Goal: Task Accomplishment & Management: Use online tool/utility

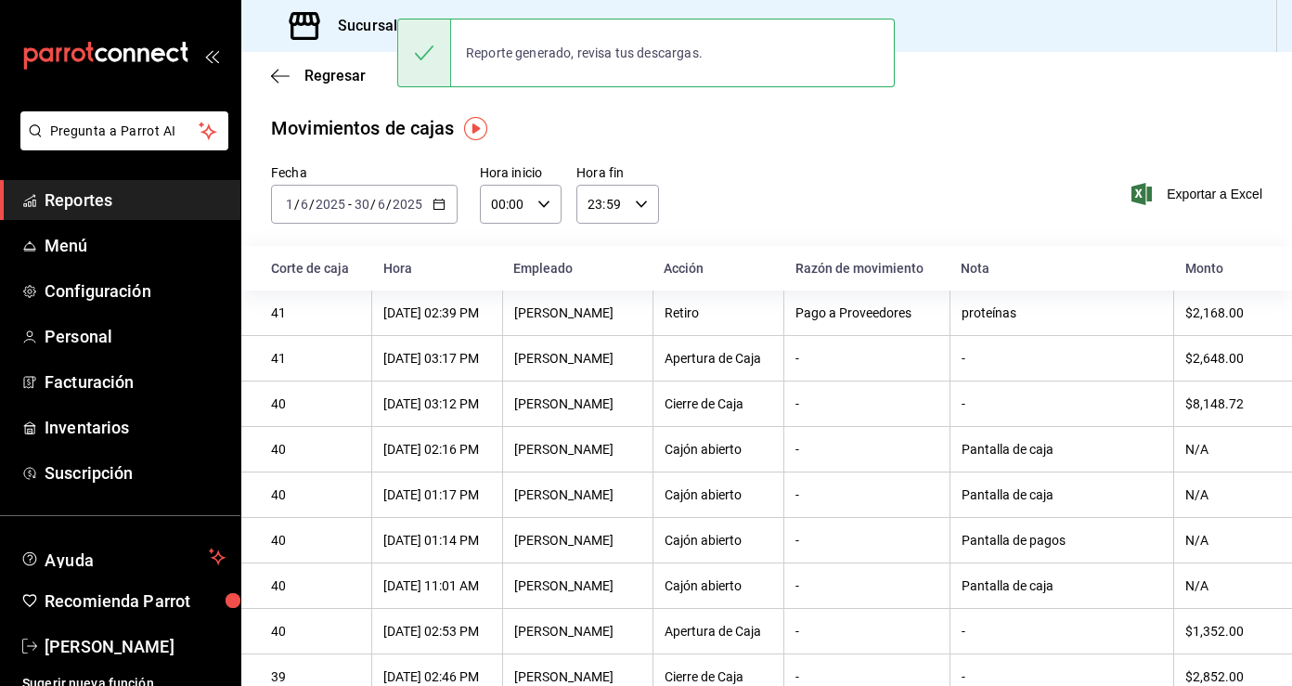
click at [287, 85] on div "Regresar" at bounding box center [766, 75] width 1051 height 47
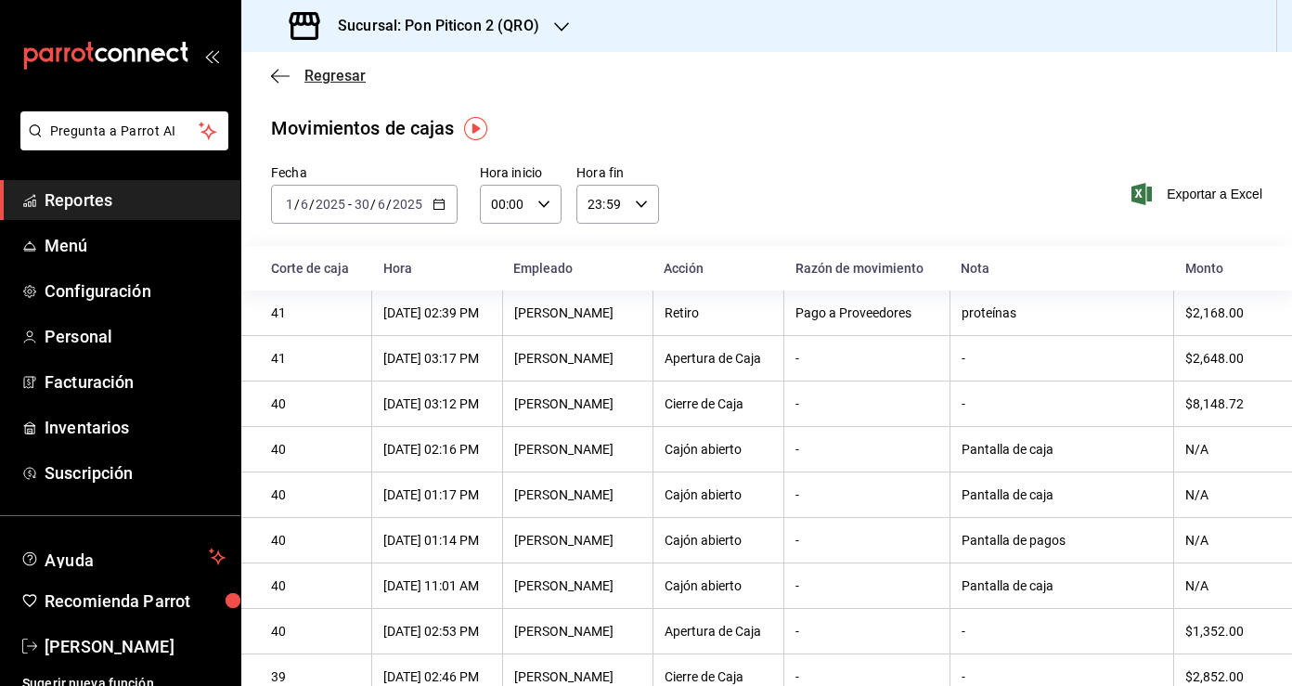
click at [284, 73] on icon "button" at bounding box center [280, 76] width 19 height 17
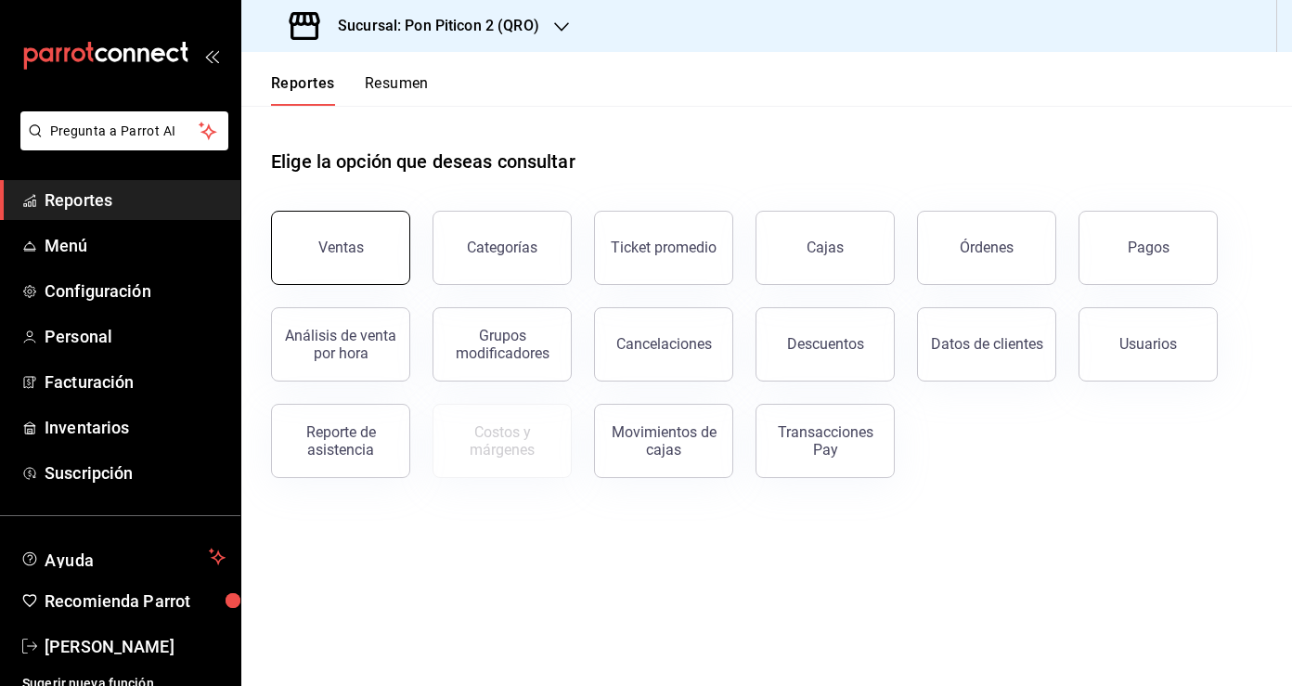
click at [352, 255] on button "Ventas" at bounding box center [340, 248] width 139 height 74
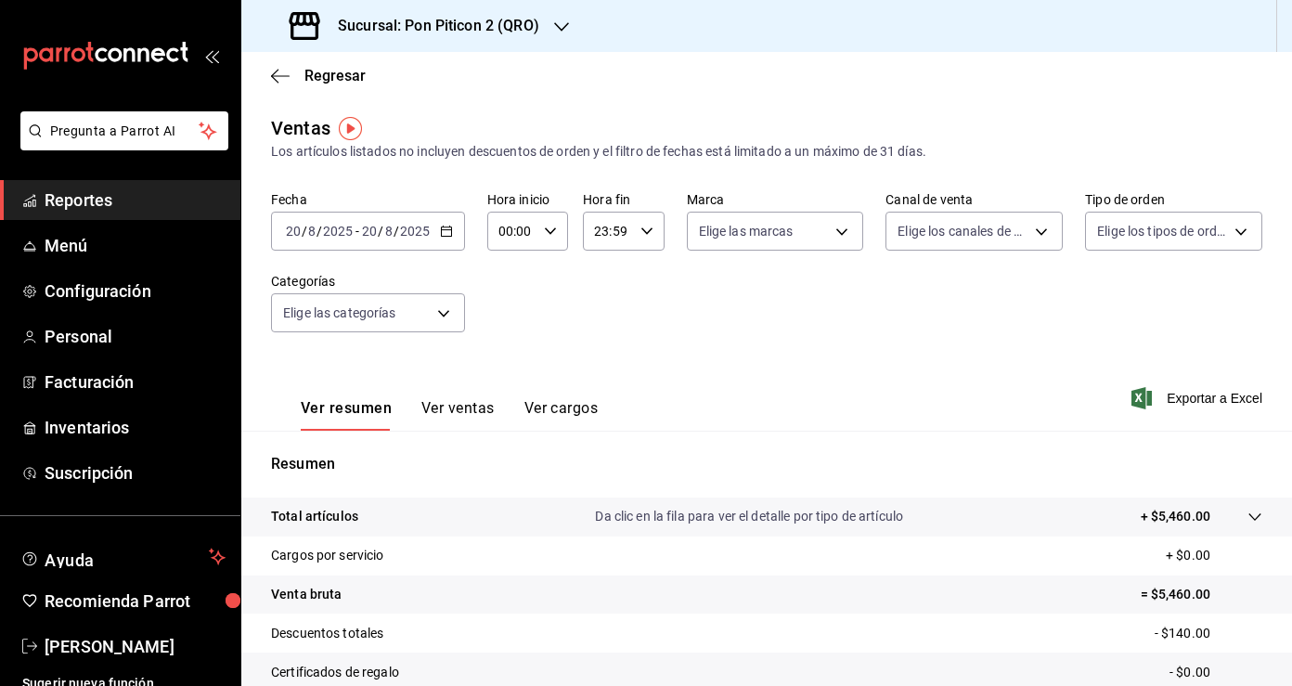
click at [441, 236] on \(Stroke\) "button" at bounding box center [446, 232] width 11 height 10
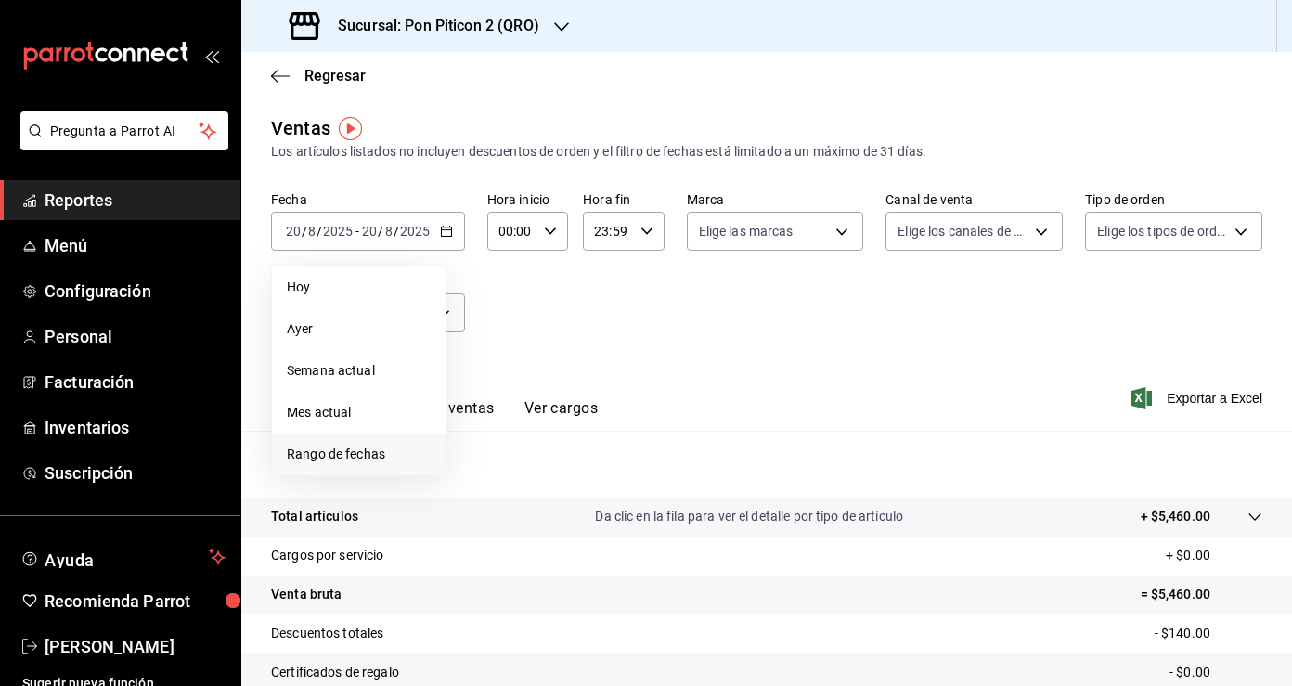
click at [382, 448] on span "Rango de fechas" at bounding box center [359, 454] width 144 height 19
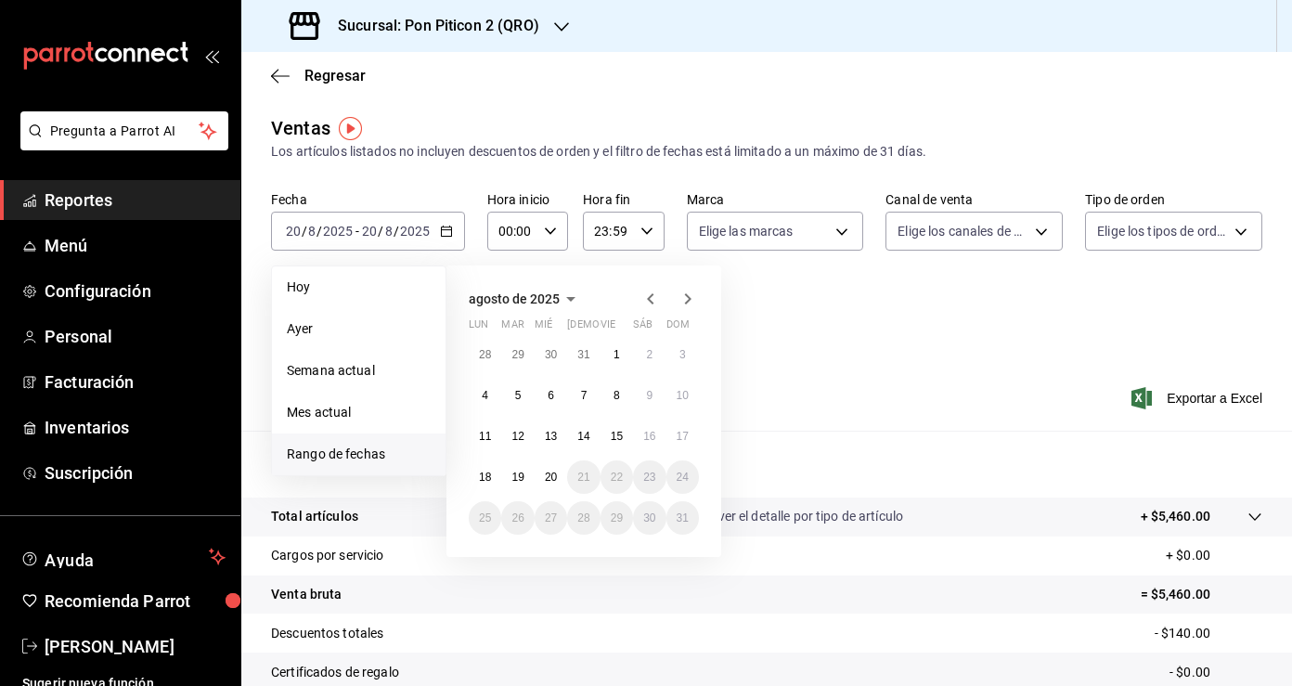
click at [653, 294] on icon "button" at bounding box center [650, 298] width 6 height 11
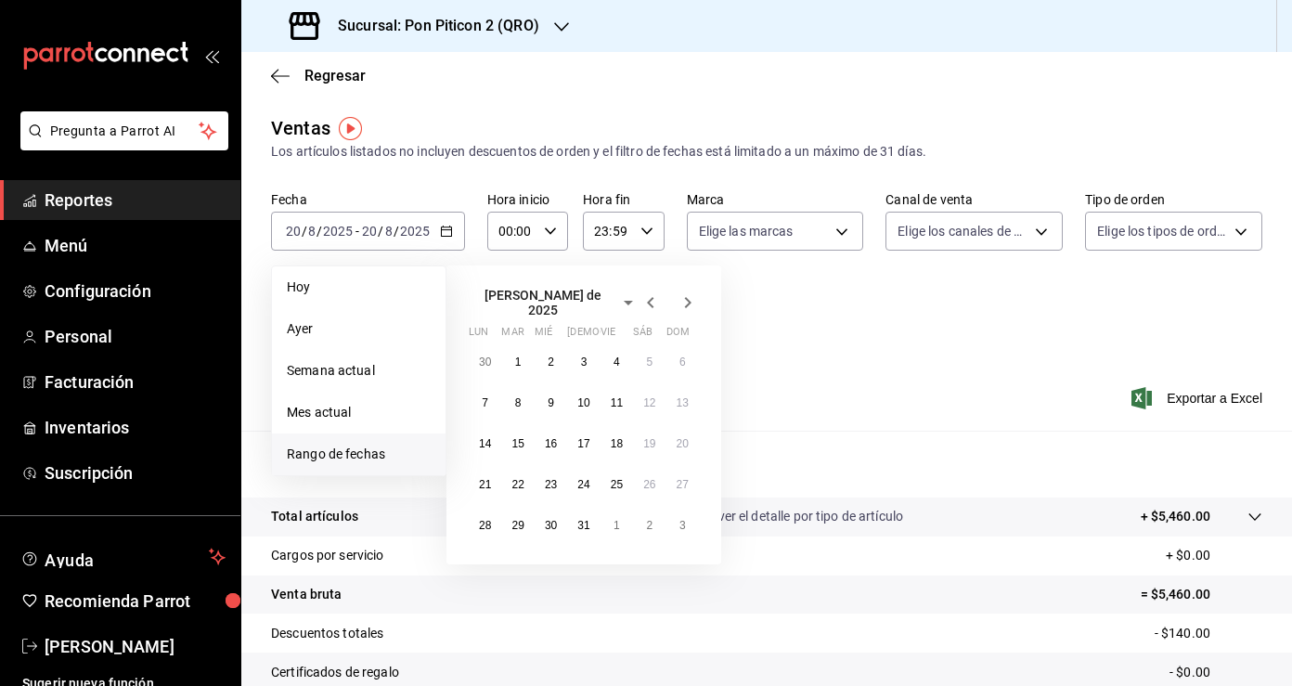
click at [653, 297] on icon "button" at bounding box center [650, 302] width 6 height 11
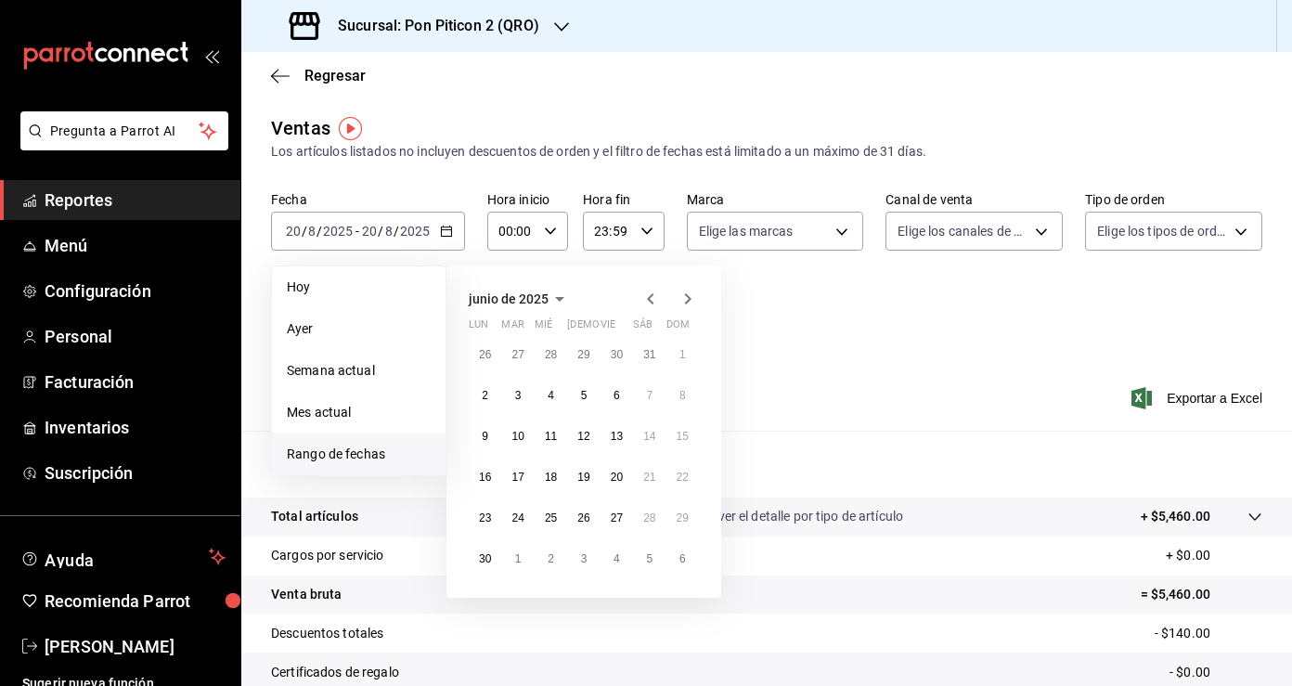
click at [653, 295] on icon "button" at bounding box center [650, 298] width 6 height 11
click at [586, 356] on abbr "1" at bounding box center [584, 354] width 6 height 13
click at [643, 514] on abbr "31" at bounding box center [649, 518] width 12 height 13
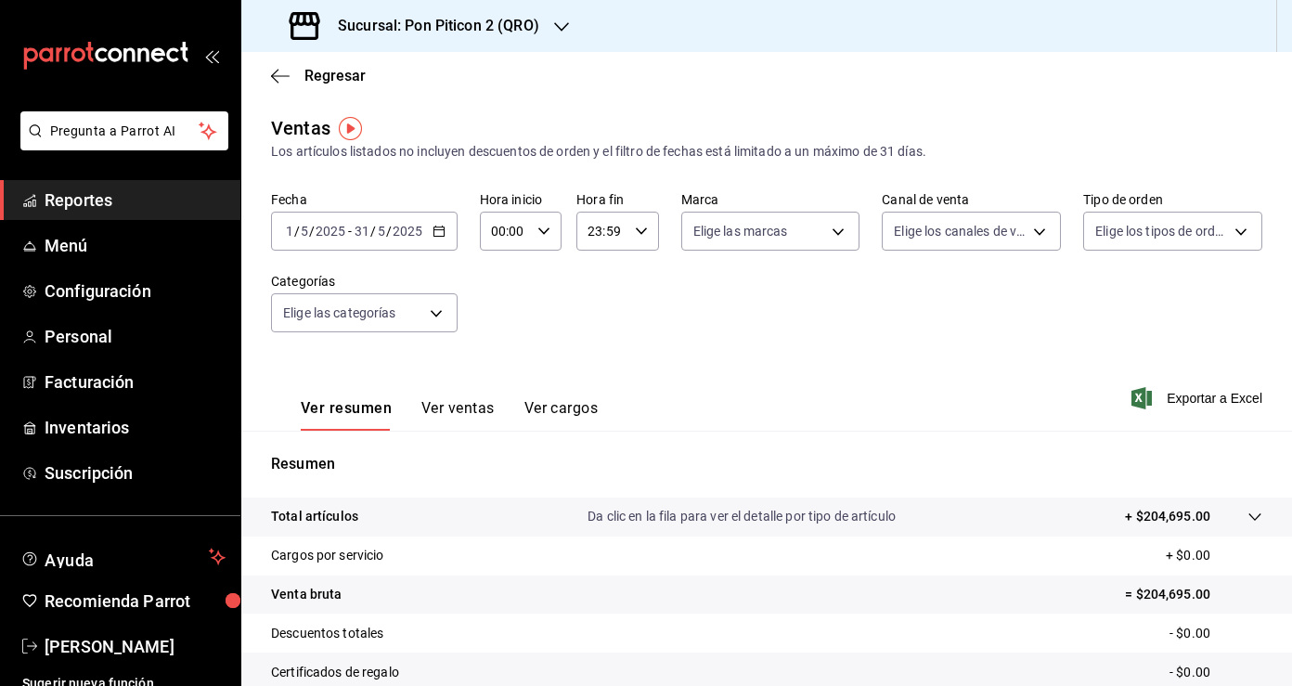
scroll to position [203, 0]
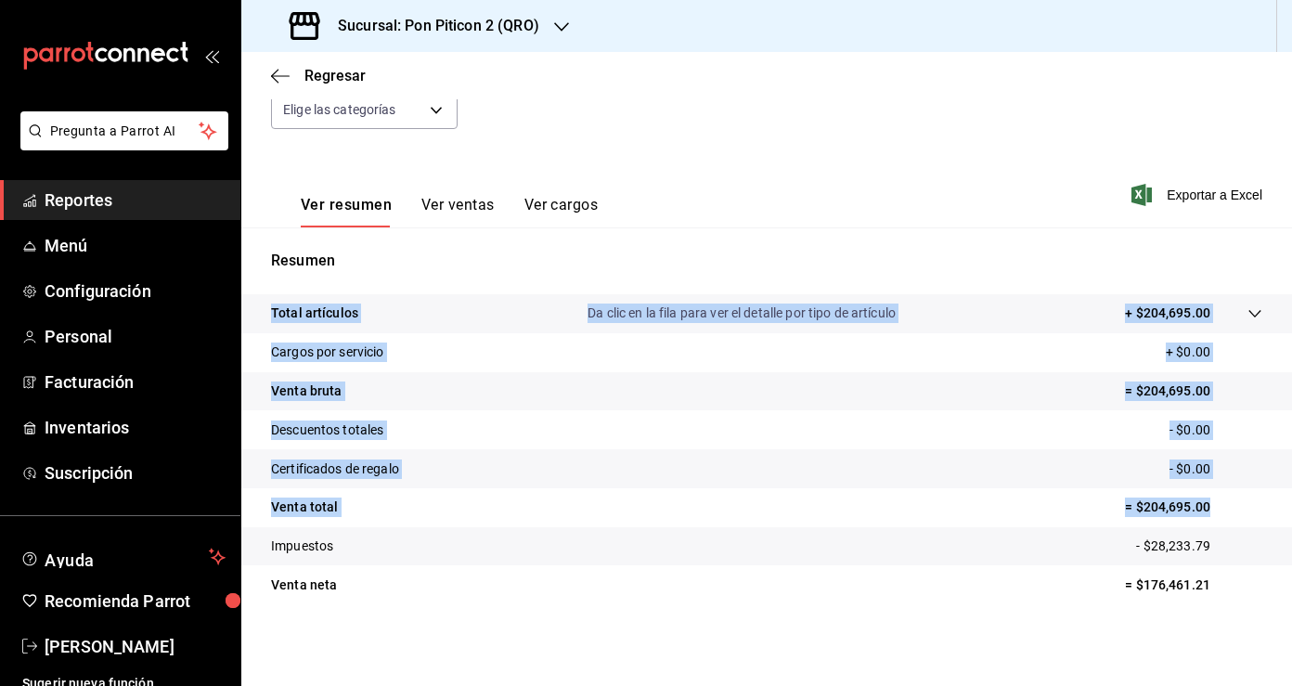
drag, startPoint x: 261, startPoint y: 310, endPoint x: 1243, endPoint y: 508, distance: 1002.1
click at [1243, 508] on tbody "Total artículos Da clic en la fila para ver el detalle por tipo de artículo + $…" at bounding box center [766, 449] width 1051 height 310
copy tbody "Total artículos Da clic en la fila para ver el detalle por tipo de artículo + $…"
click at [1203, 190] on span "Exportar a Excel" at bounding box center [1199, 195] width 127 height 22
